Goal: Task Accomplishment & Management: Complete application form

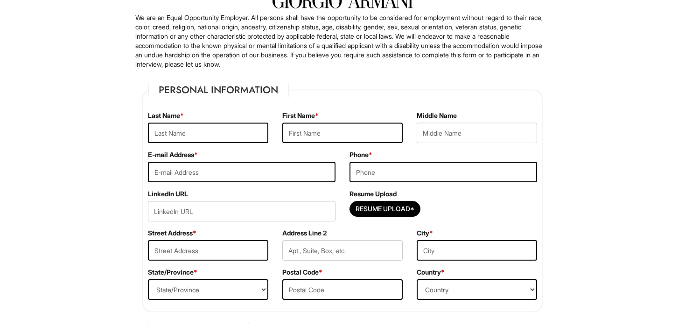
scroll to position [73, 0]
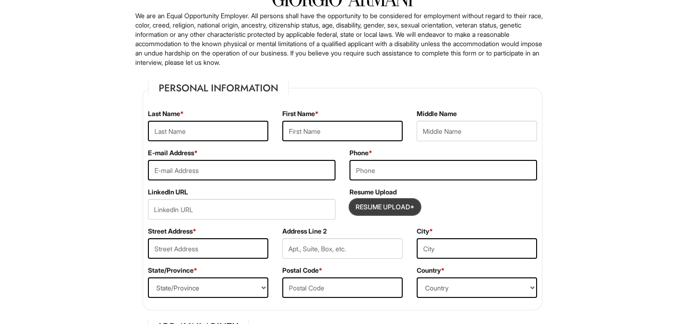
click at [383, 207] on input "Resume Upload*" at bounding box center [385, 207] width 70 height 15
type input "C:\fakepath\!!! Yevhenii [PERSON_NAME].pdf"
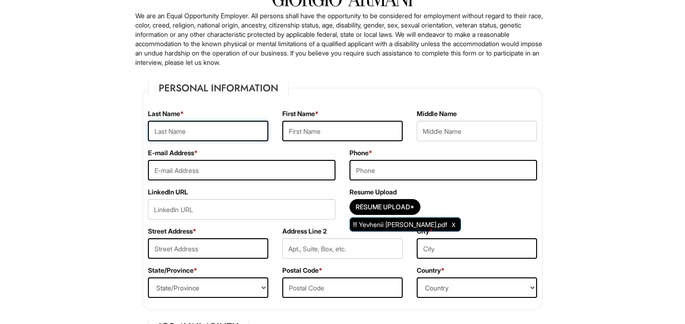
click at [227, 135] on input "text" at bounding box center [208, 131] width 120 height 21
type input "[PERSON_NAME]"
click at [313, 128] on input "text" at bounding box center [342, 131] width 120 height 21
type input "Yevhenii"
click at [228, 169] on input "email" at bounding box center [242, 170] width 188 height 21
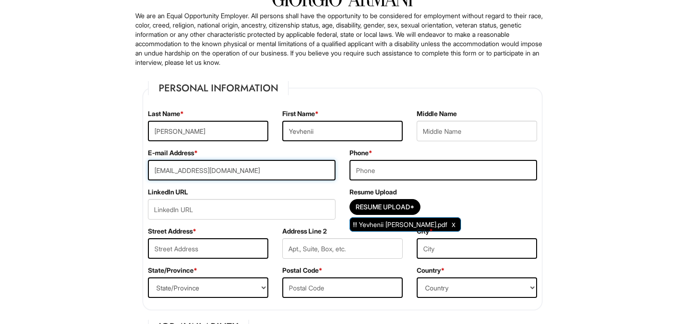
type input "[EMAIL_ADDRESS][DOMAIN_NAME]"
click at [382, 163] on input "tel" at bounding box center [443, 170] width 188 height 21
type input "2069153971"
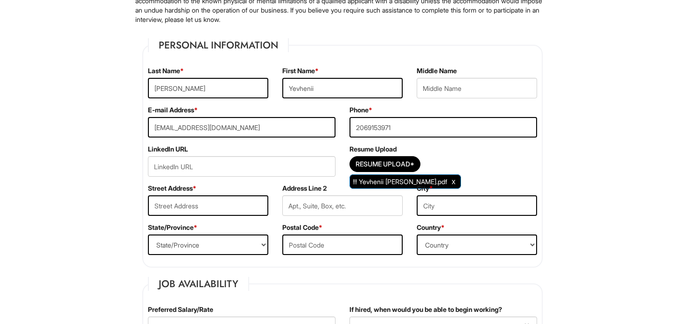
click at [257, 155] on div "LinkedIn URL" at bounding box center [241, 164] width 201 height 39
paste input "[URL][DOMAIN_NAME][PERSON_NAME]"
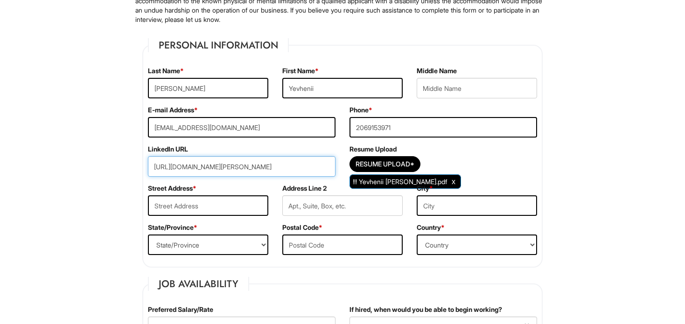
type input "[URL][DOMAIN_NAME][PERSON_NAME]"
click at [235, 205] on input "text" at bounding box center [208, 205] width 120 height 21
type input "[STREET_ADDRESS]"
click at [446, 195] on input "text" at bounding box center [477, 205] width 120 height 21
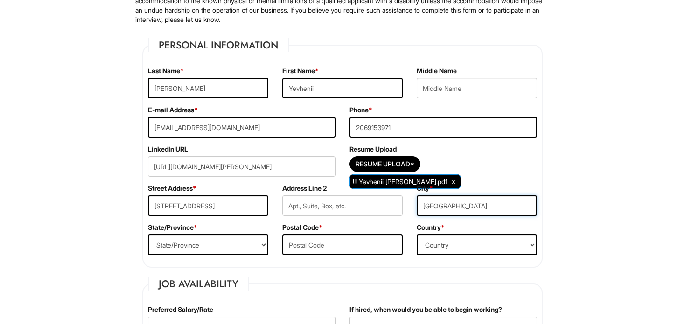
type input "[GEOGRAPHIC_DATA]"
click at [196, 249] on select "State/Province [US_STATE] [US_STATE] [US_STATE] [US_STATE] [US_STATE] [US_STATE…" at bounding box center [208, 245] width 120 height 21
select select "FL"
click at [148, 235] on select "State/Province [US_STATE] [US_STATE] [US_STATE] [US_STATE] [US_STATE] [US_STATE…" at bounding box center [208, 245] width 120 height 21
click at [308, 241] on input "text" at bounding box center [342, 245] width 120 height 21
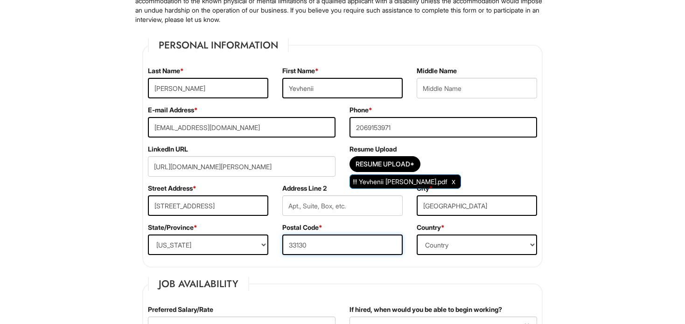
type input "33130"
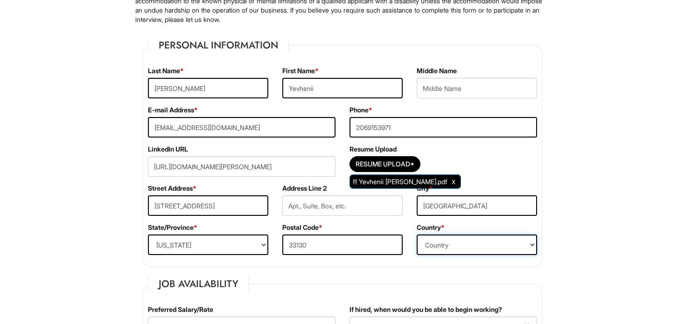
click at [467, 238] on select "Country [GEOGRAPHIC_DATA] [GEOGRAPHIC_DATA] [GEOGRAPHIC_DATA] [US_STATE] [GEOGR…" at bounding box center [477, 245] width 120 height 21
select select "[GEOGRAPHIC_DATA]"
click at [417, 235] on select "Country [GEOGRAPHIC_DATA] [GEOGRAPHIC_DATA] [GEOGRAPHIC_DATA] [US_STATE] [GEOGR…" at bounding box center [477, 245] width 120 height 21
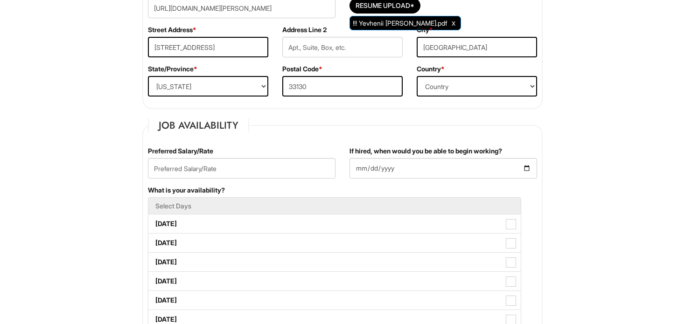
scroll to position [274, 0]
click at [382, 169] on input "If hired, when would you be able to begin working?" at bounding box center [443, 168] width 188 height 21
click at [528, 166] on input "If hired, when would you be able to begin working?" at bounding box center [443, 168] width 188 height 21
type input "[DATE]"
click at [187, 168] on input "text" at bounding box center [242, 168] width 188 height 21
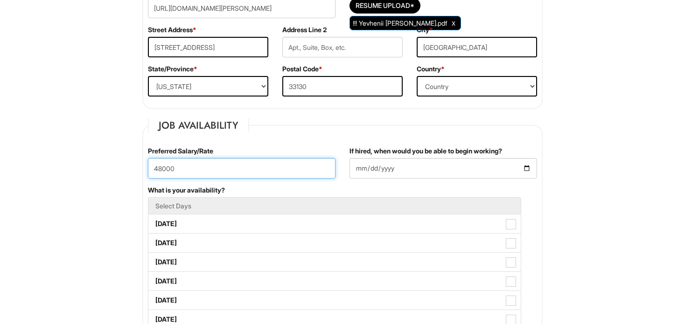
type input "48000"
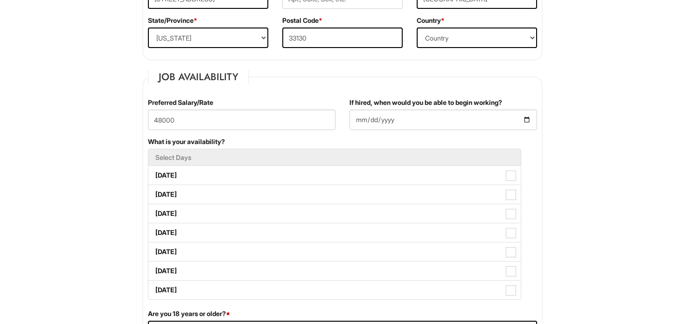
scroll to position [341, 0]
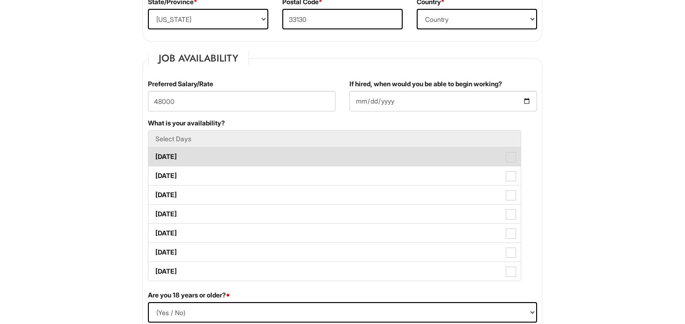
click at [212, 157] on label "[DATE]" at bounding box center [334, 156] width 372 height 19
click at [154, 155] on Available_Monday "[DATE]" at bounding box center [151, 152] width 6 height 6
checkbox Available_Monday "true"
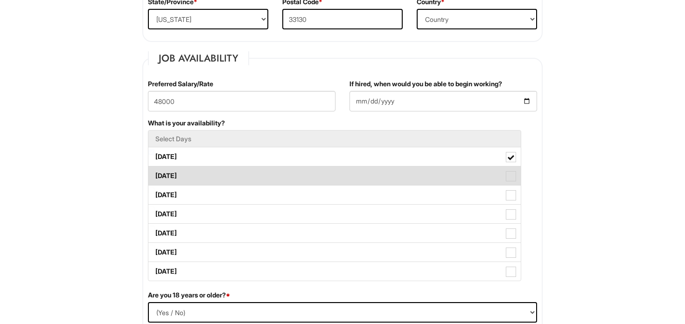
click at [208, 172] on label "[DATE]" at bounding box center [334, 176] width 372 height 19
click at [154, 172] on Available_Tuesday "[DATE]" at bounding box center [151, 171] width 6 height 6
checkbox Available_Tuesday "true"
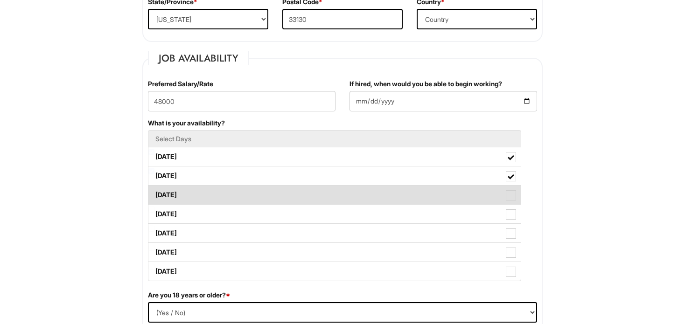
click at [211, 194] on label "[DATE]" at bounding box center [334, 195] width 372 height 19
click at [154, 194] on Available_Wednesday "[DATE]" at bounding box center [151, 191] width 6 height 6
checkbox Available_Wednesday "true"
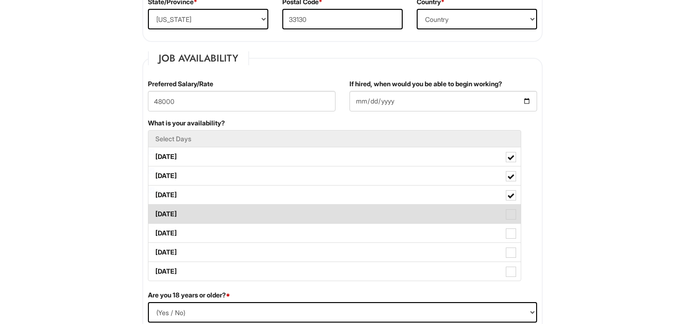
click at [210, 212] on label "[DATE]" at bounding box center [334, 214] width 372 height 19
click at [154, 212] on Available_Thursday "[DATE]" at bounding box center [151, 210] width 6 height 6
checkbox Available_Thursday "true"
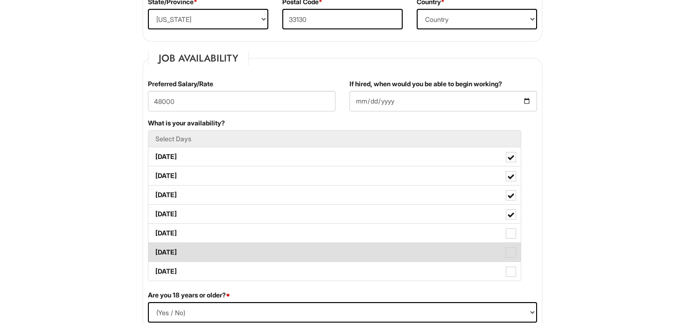
click at [207, 243] on label "[DATE]" at bounding box center [334, 252] width 372 height 19
click at [154, 245] on Available_Saturday "[DATE]" at bounding box center [151, 248] width 6 height 6
checkbox Available_Saturday "true"
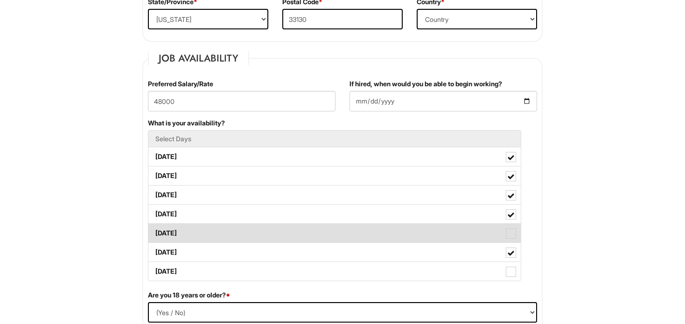
click at [197, 232] on label "[DATE]" at bounding box center [334, 233] width 372 height 19
click at [154, 232] on Available_Friday "[DATE]" at bounding box center [151, 229] width 6 height 6
checkbox Available_Friday "true"
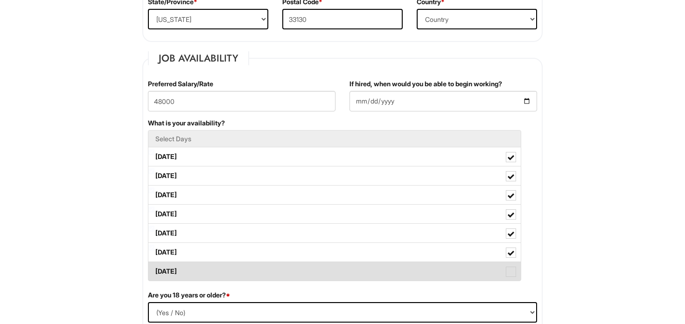
click at [203, 269] on label "[DATE]" at bounding box center [334, 271] width 372 height 19
click at [154, 269] on Available_Sunday "[DATE]" at bounding box center [151, 267] width 6 height 6
checkbox Available_Sunday "true"
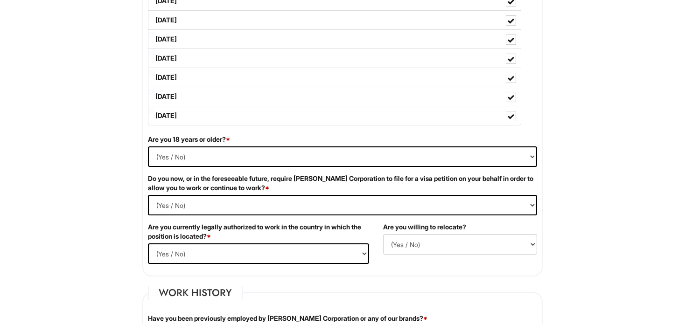
scroll to position [498, 0]
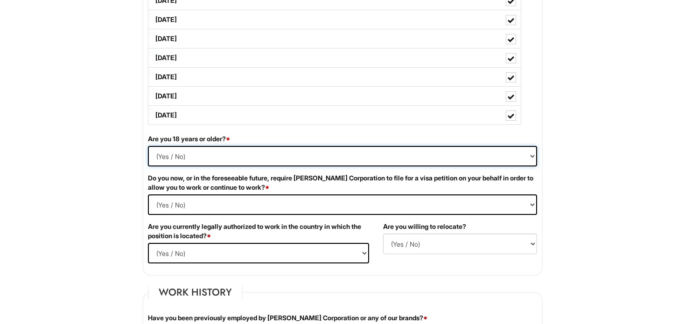
click at [345, 148] on select "(Yes / No) Yes No" at bounding box center [342, 156] width 389 height 21
select select "Yes"
click at [148, 146] on select "(Yes / No) Yes No" at bounding box center [342, 156] width 389 height 21
click at [221, 202] on Required "(Yes / No) Yes No" at bounding box center [342, 205] width 389 height 21
select Required "No"
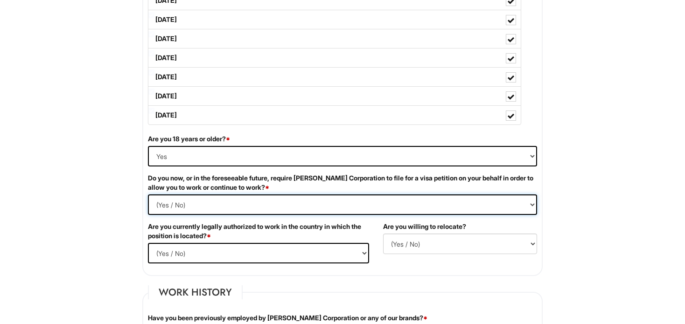
click at [148, 195] on Required "(Yes / No) Yes No" at bounding box center [342, 205] width 389 height 21
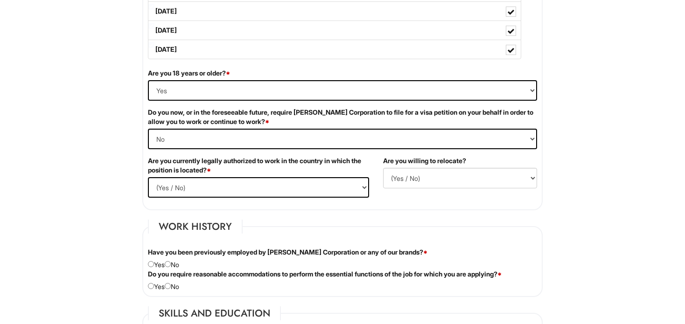
scroll to position [571, 0]
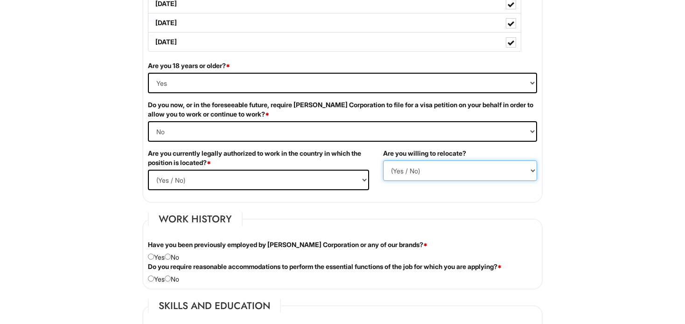
click at [457, 169] on select "(Yes / No) No Yes" at bounding box center [460, 170] width 154 height 21
select select "Y"
click at [383, 160] on select "(Yes / No) No Yes" at bounding box center [460, 170] width 154 height 21
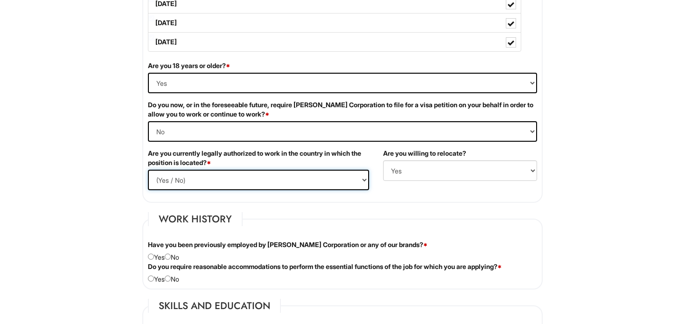
click at [274, 177] on select "(Yes / No) Yes No" at bounding box center [258, 180] width 221 height 21
select select "Yes"
click at [148, 170] on select "(Yes / No) Yes No" at bounding box center [258, 180] width 221 height 21
click at [433, 198] on fieldset "Job Availability Preferred Salary/Rate 48000 If hired, when would you be able t…" at bounding box center [342, 12] width 400 height 381
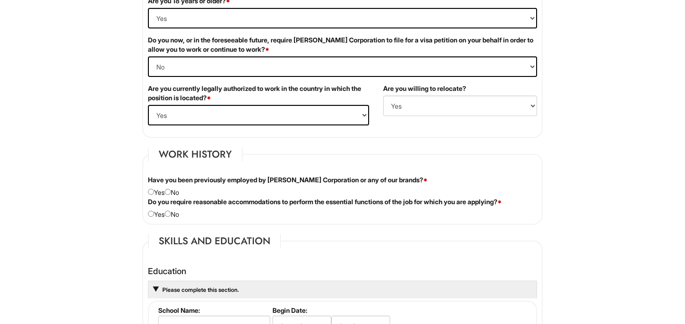
scroll to position [639, 0]
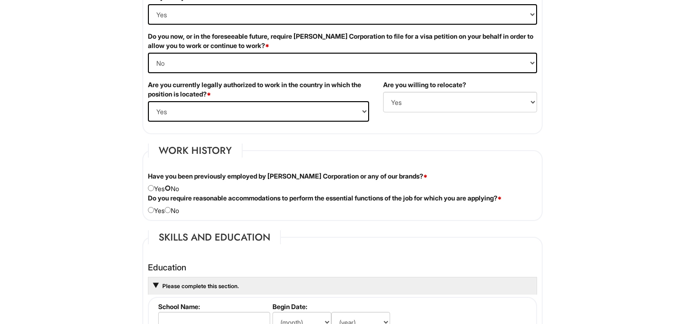
click at [171, 187] on input "radio" at bounding box center [168, 188] width 6 height 6
radio input "true"
click at [171, 210] on input "radio" at bounding box center [168, 210] width 6 height 6
radio input "true"
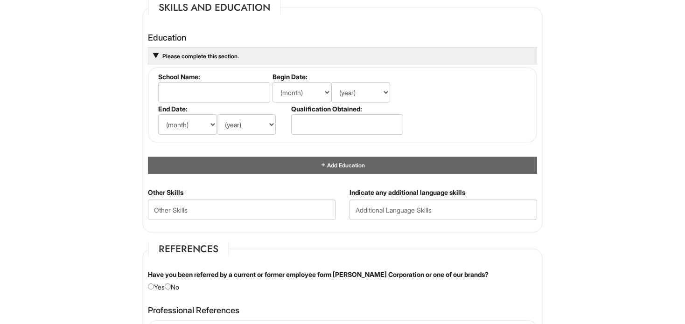
scroll to position [871, 0]
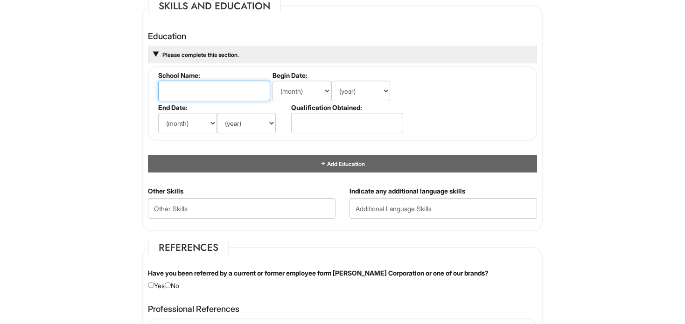
click at [220, 91] on input "text" at bounding box center [214, 91] width 112 height 21
type input "[GEOGRAPHIC_DATA] and Arts"
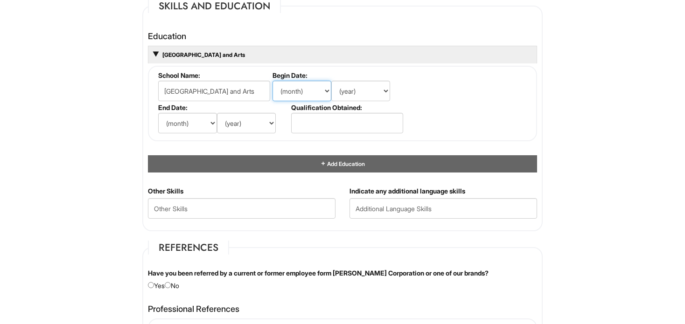
scroll to position [0, 0]
click at [303, 93] on select "(month) Jan Feb Mar Apr May Jun [DATE] Aug Sep Oct Nov Dec" at bounding box center [301, 91] width 59 height 21
select select "9"
click at [272, 81] on select "(month) Jan Feb Mar Apr May Jun [DATE] Aug Sep Oct Nov Dec" at bounding box center [301, 91] width 59 height 21
click at [383, 91] on select "(year) 2029 2028 2027 2026 2025 2024 2023 2022 2021 2020 2019 2018 2017 2016 20…" at bounding box center [360, 91] width 59 height 21
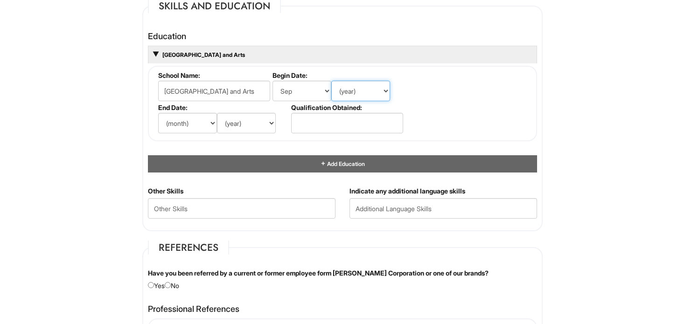
select select "2008"
click at [331, 81] on select "(year) 2029 2028 2027 2026 2025 2024 2023 2022 2021 2020 2019 2018 2017 2016 20…" at bounding box center [360, 91] width 59 height 21
click at [195, 113] on select "(month) Jan Feb Mar Apr May Jun [DATE] Aug Sep Oct Nov Dec" at bounding box center [187, 123] width 59 height 21
select select "5"
click at [158, 113] on select "(month) Jan Feb Mar Apr May Jun [DATE] Aug Sep Oct Nov Dec" at bounding box center [187, 123] width 59 height 21
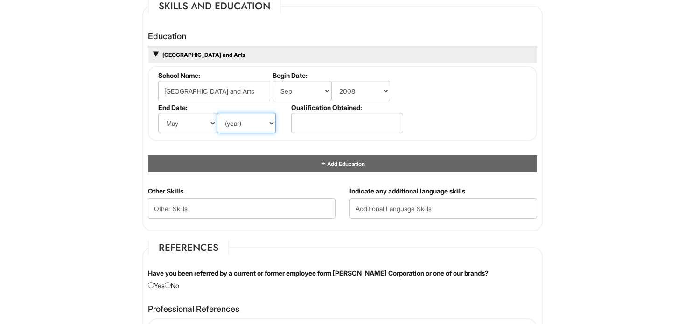
click at [266, 123] on select "(year) 2029 2028 2027 2026 2025 2024 2023 2022 2021 2020 2019 2018 2017 2016 20…" at bounding box center [246, 123] width 59 height 21
select select "2012"
click at [217, 113] on select "(year) 2029 2028 2027 2026 2025 2024 2023 2022 2021 2020 2019 2018 2017 2016 20…" at bounding box center [246, 123] width 59 height 21
click at [268, 125] on select "(year) 2029 2028 2027 2026 2025 2024 2023 2022 2021 2020 2019 2018 2017 2016 20…" at bounding box center [246, 123] width 59 height 21
click at [344, 134] on fieldset "School Name: [GEOGRAPHIC_DATA] and Arts Begin Date: (month) Jan Feb Mar Apr May…" at bounding box center [342, 104] width 389 height 76
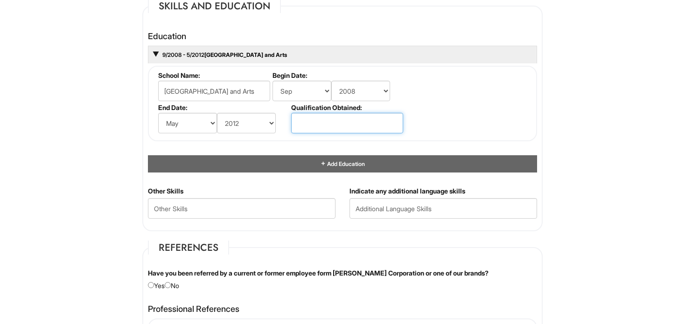
click at [338, 122] on input "text" at bounding box center [347, 123] width 112 height 21
type input "Bachelor's Degree in Jurisprudence"
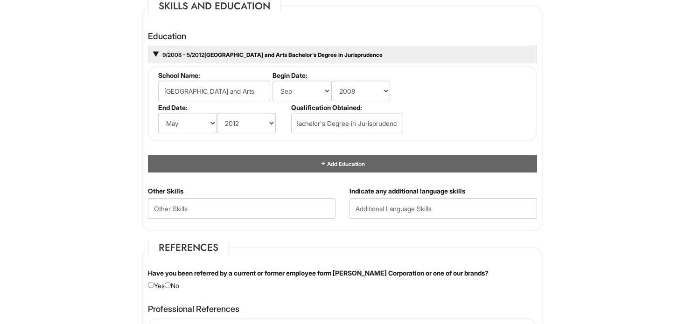
scroll to position [0, 0]
click at [563, 91] on html "Please Complete This Form 1 2 3 Client Advisor (FT) - A|X Armani Exchange Macy'…" at bounding box center [342, 40] width 685 height 1822
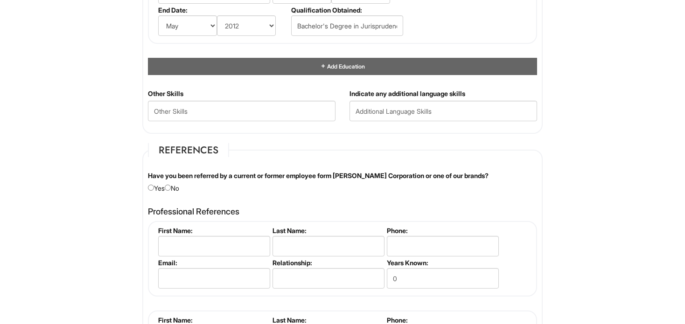
scroll to position [981, 0]
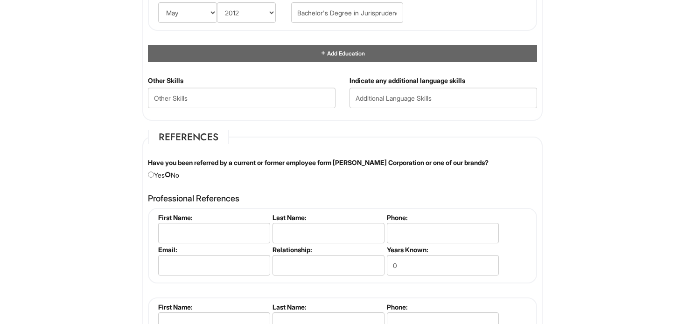
click at [171, 172] on input "radio" at bounding box center [168, 175] width 6 height 6
radio input "true"
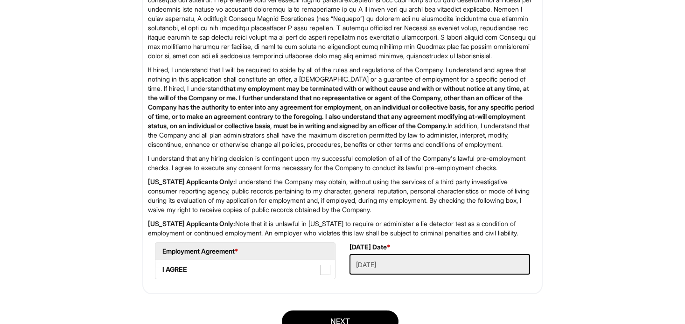
scroll to position [1493, 0]
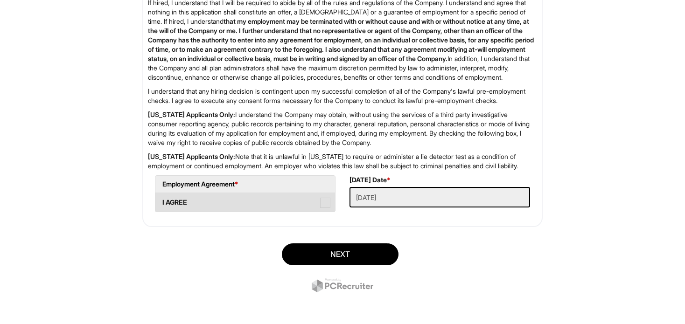
click at [321, 200] on span at bounding box center [325, 203] width 10 height 10
click at [161, 200] on AGREE "I AGREE" at bounding box center [158, 198] width 6 height 6
checkbox AGREE "true"
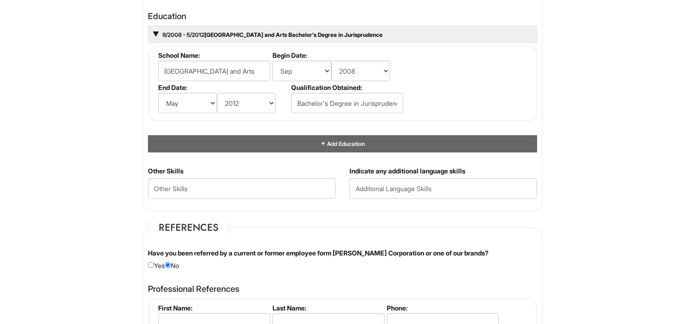
scroll to position [889, 0]
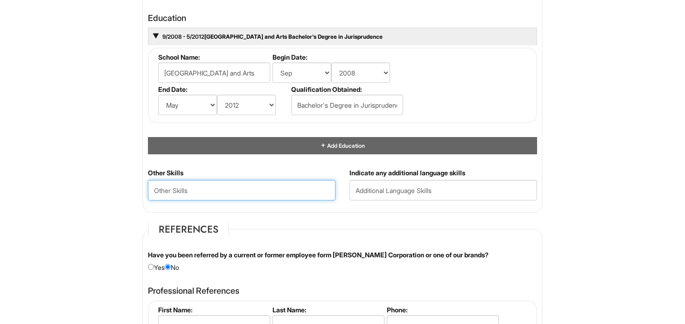
click at [241, 188] on Skills "text" at bounding box center [242, 190] width 188 height 21
type Skills "Hard-working, ambitious, responsible"
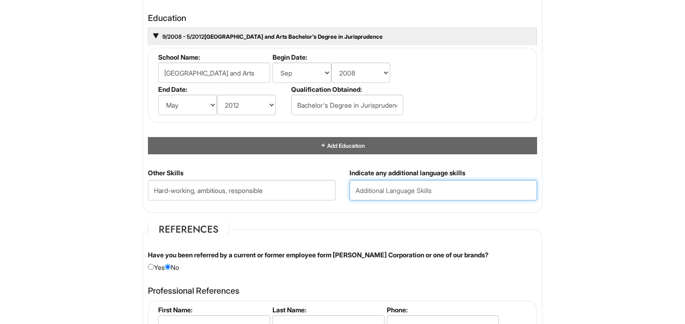
click at [414, 181] on input "text" at bounding box center [443, 190] width 188 height 21
type input "English, Ukrainian, Russian"
click at [630, 205] on html "Please Complete This Form 1 2 3 Client Advisor (FT) - A|X Armani Exchange Macy'…" at bounding box center [342, 22] width 685 height 1822
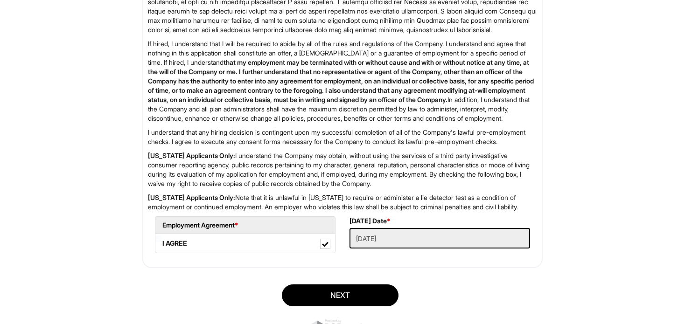
scroll to position [1493, 0]
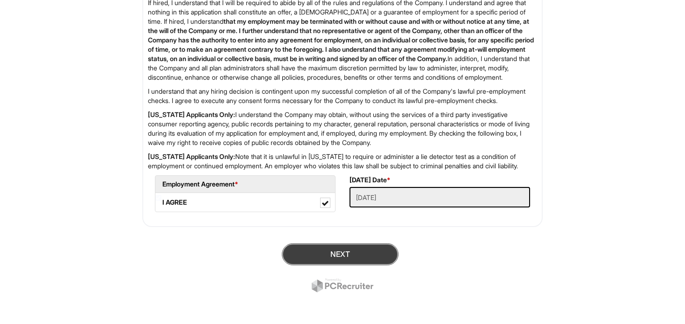
click at [377, 250] on button "Next" at bounding box center [340, 254] width 117 height 22
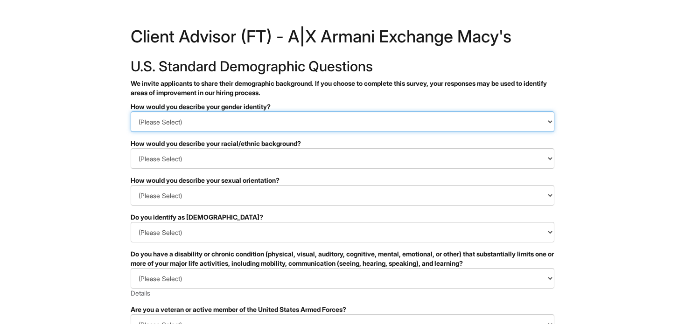
click at [208, 121] on select "(Please Select) Man Woman [DEMOGRAPHIC_DATA] I prefer to self-describe I don't …" at bounding box center [343, 121] width 424 height 21
select select "Man"
click at [131, 111] on select "(Please Select) Man Woman Non-binary I prefer to self-describe I don't wish to …" at bounding box center [343, 121] width 424 height 21
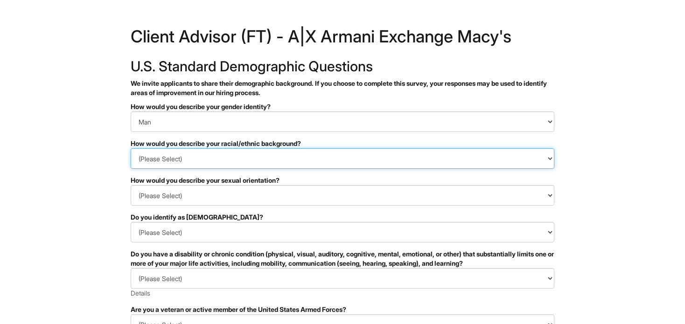
click at [201, 156] on select "(Please Select) Black or of African descent East Asian Hispanic, Latinx or of S…" at bounding box center [343, 158] width 424 height 21
select select "White or European"
click at [131, 148] on select "(Please Select) Black or of African descent East Asian Hispanic, Latinx or of S…" at bounding box center [343, 158] width 424 height 21
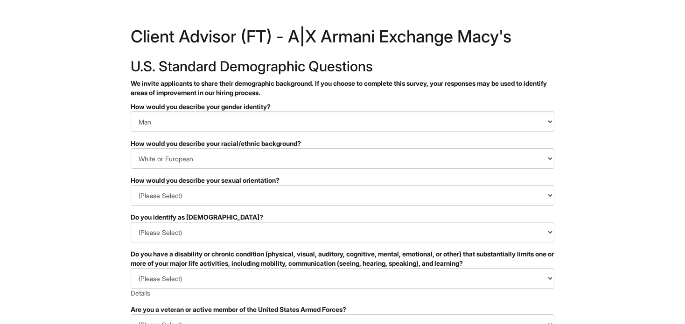
click at [587, 194] on html "&nbsp; ✔ 2 3 Client Advisor (FT) - A|X Armani Exchange Macy's U.S. Standard Dem…" at bounding box center [342, 262] width 685 height 525
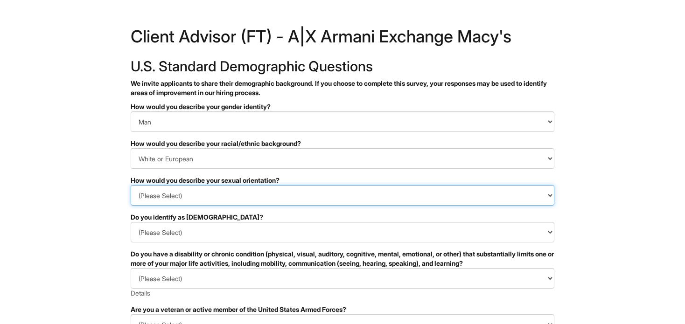
click at [301, 190] on select "(Please Select) Asexual Bisexual and/or pansexual Gay Heterosexual Lesbian Quee…" at bounding box center [343, 195] width 424 height 21
select select "Gay"
click at [131, 185] on select "(Please Select) Asexual Bisexual and/or pansexual Gay Heterosexual Lesbian Quee…" at bounding box center [343, 195] width 424 height 21
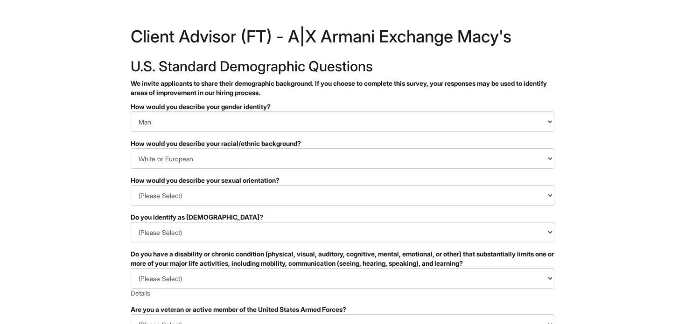
click at [562, 185] on html "&nbsp; ✔ 2 3 Client Advisor (FT) - A|X Armani Exchange Macy's U.S. Standard Dem…" at bounding box center [342, 262] width 685 height 525
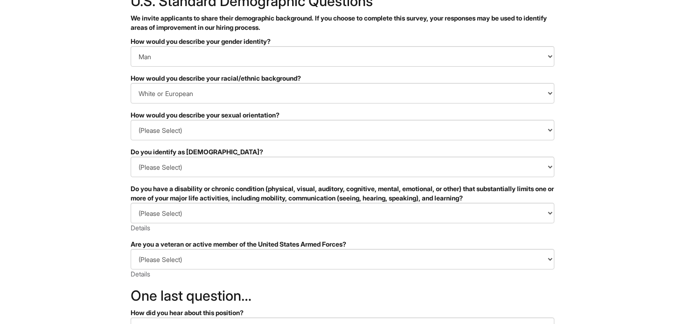
scroll to position [68, 0]
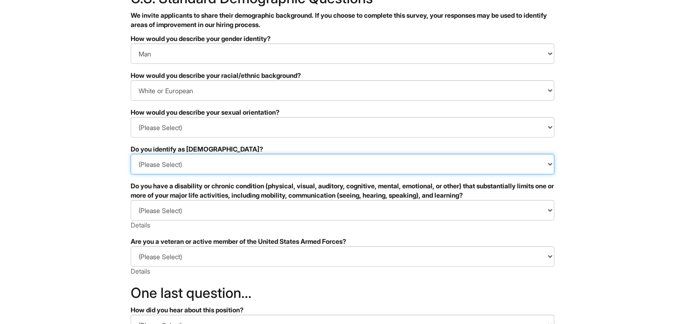
click at [206, 162] on select "(Please Select) Yes No I prefer to self-describe I don't wish to answer" at bounding box center [343, 164] width 424 height 21
select select "No"
click at [131, 154] on select "(Please Select) Yes No I prefer to self-describe I don't wish to answer" at bounding box center [343, 164] width 424 height 21
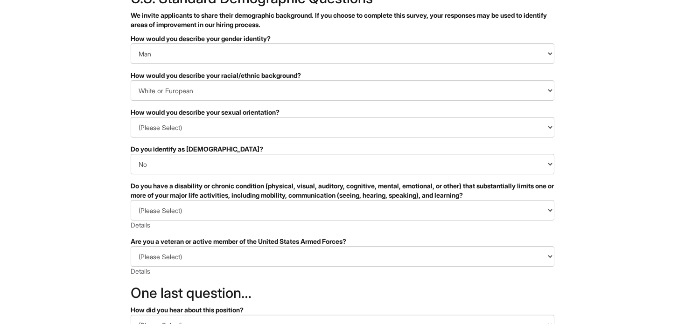
click at [574, 194] on html "&nbsp; ✔ 2 3 Client Advisor (FT) - A|X Armani Exchange Macy's U.S. Standard Dem…" at bounding box center [342, 194] width 685 height 525
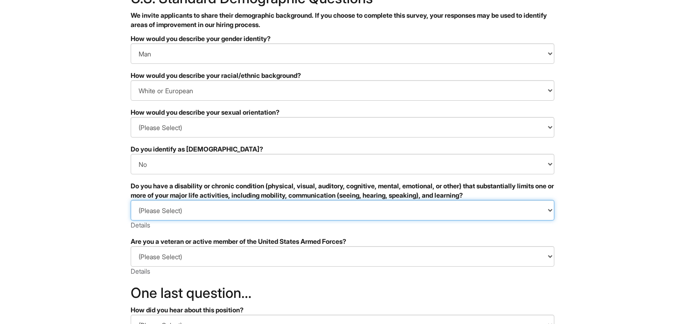
click at [347, 214] on select "(Please Select) YES, I HAVE A DISABILITY (or previously had a disability) NO, I…" at bounding box center [343, 210] width 424 height 21
select select "NO, I DON'T HAVE A DISABILITY"
click at [131, 200] on select "(Please Select) YES, I HAVE A DISABILITY (or previously had a disability) NO, I…" at bounding box center [343, 210] width 424 height 21
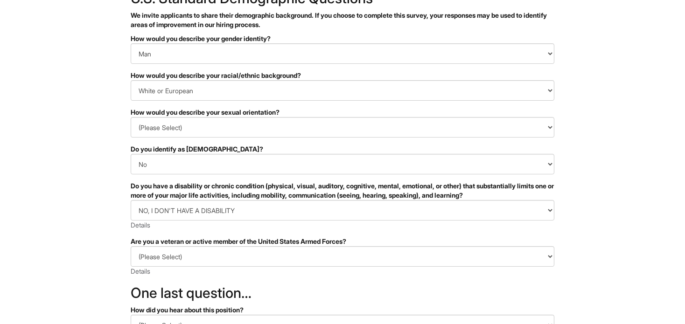
click at [585, 224] on html "&nbsp; ✔ 2 3 Client Advisor (FT) - A|X Armani Exchange Macy's U.S. Standard Dem…" at bounding box center [342, 194] width 685 height 525
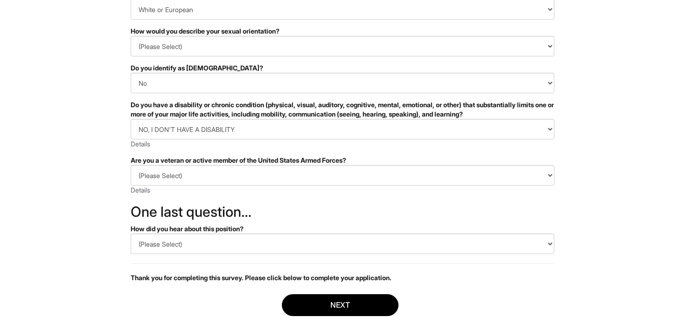
scroll to position [156, 0]
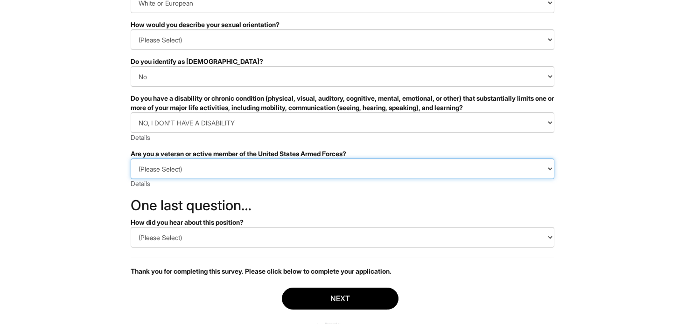
click at [277, 174] on select "(Please Select) I IDENTIFY AS ONE OR MORE OF THE CLASSIFICATIONS OF PROTECTED V…" at bounding box center [343, 169] width 424 height 21
select select "I AM NOT A PROTECTED VETERAN"
click at [131, 159] on select "(Please Select) I IDENTIFY AS ONE OR MORE OF THE CLASSIFICATIONS OF PROTECTED V…" at bounding box center [343, 169] width 424 height 21
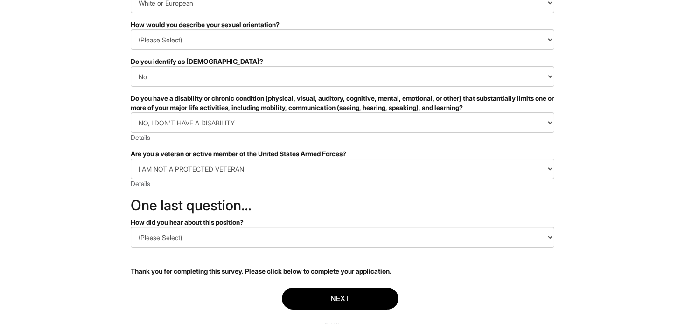
click at [583, 187] on html "&nbsp; ✔ 2 3 Client Advisor (FT) - A|X Armani Exchange Macy's U.S. Standard Dem…" at bounding box center [342, 106] width 685 height 525
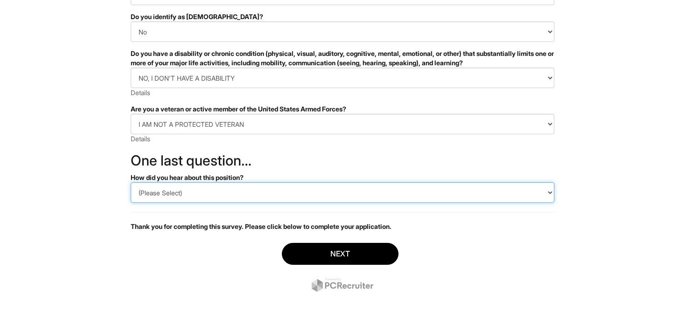
click at [274, 194] on select "(Please Select) CareerBuilder Indeed LinkedIn Monster Referral Other" at bounding box center [343, 192] width 424 height 21
select select "Indeed"
click at [131, 182] on select "(Please Select) CareerBuilder Indeed LinkedIn Monster Referral Other" at bounding box center [343, 192] width 424 height 21
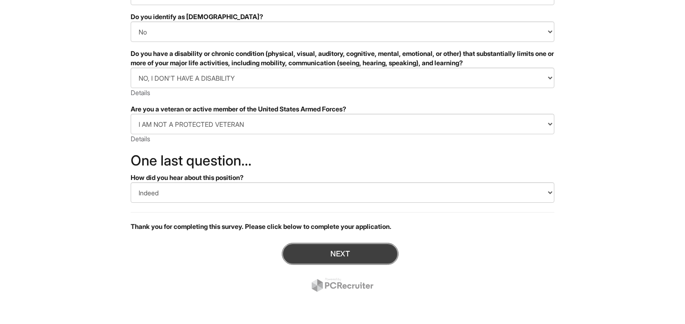
click at [348, 257] on button "Next" at bounding box center [340, 254] width 117 height 22
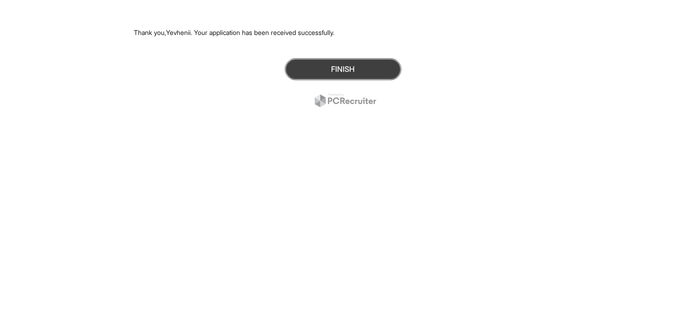
click at [354, 69] on button "Finish" at bounding box center [343, 69] width 117 height 22
